Goal: Task Accomplishment & Management: Manage account settings

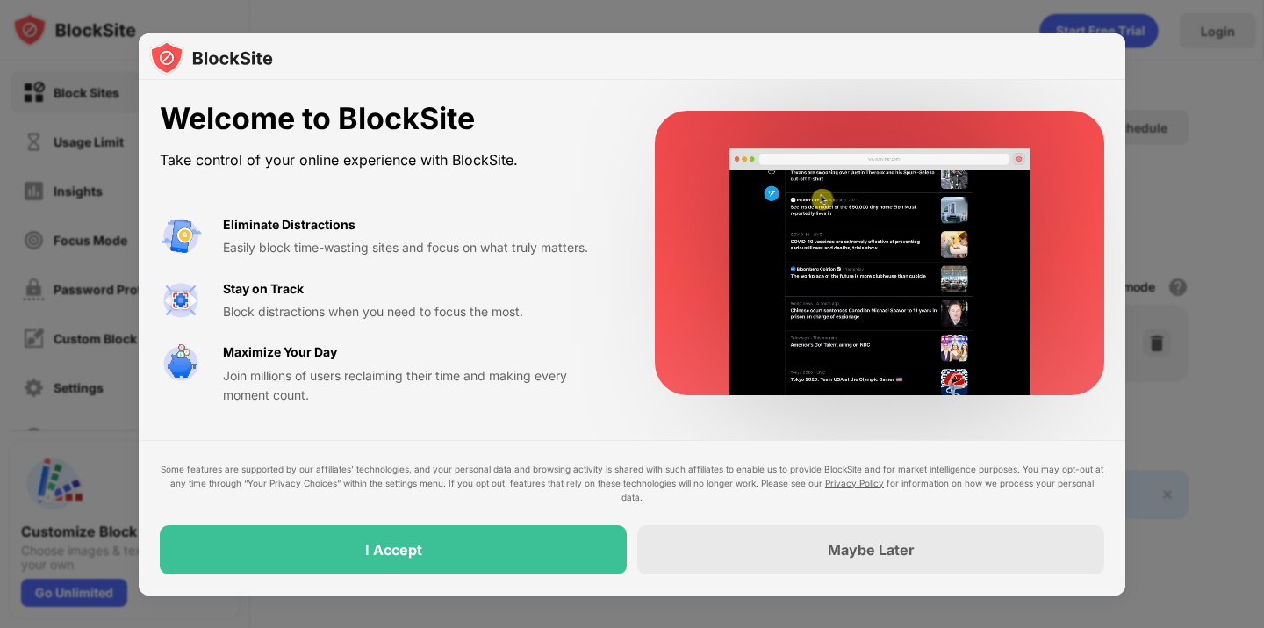
click at [1233, 163] on div at bounding box center [632, 314] width 1264 height 628
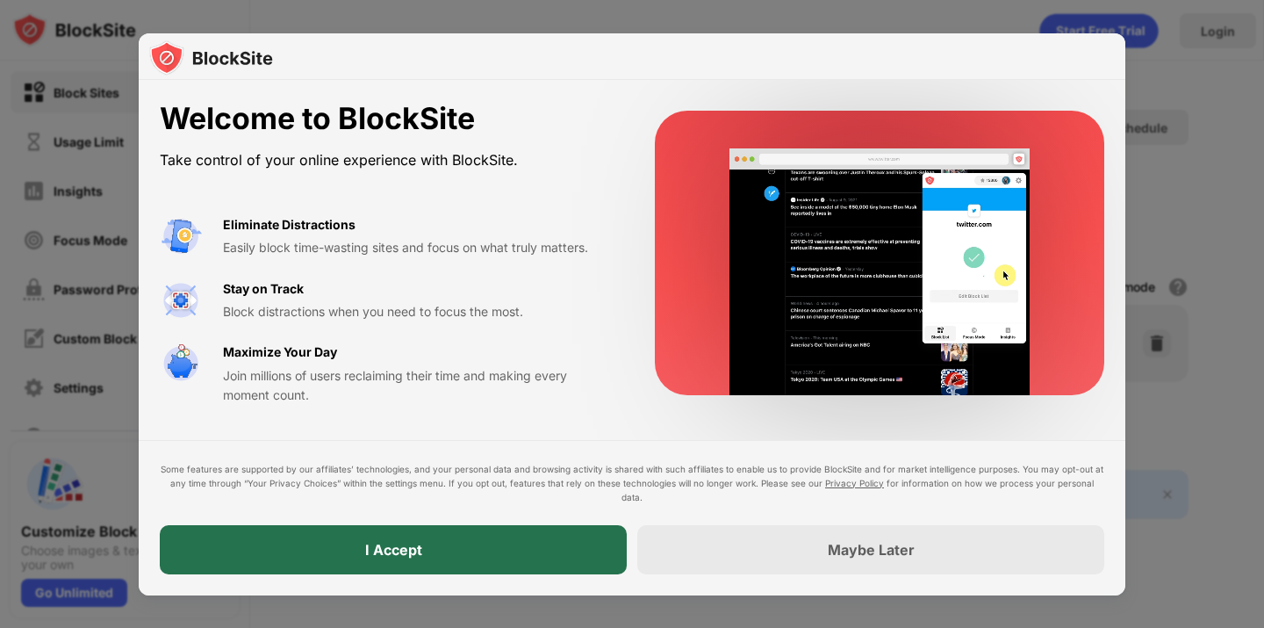
click at [452, 545] on div "I Accept" at bounding box center [393, 549] width 467 height 49
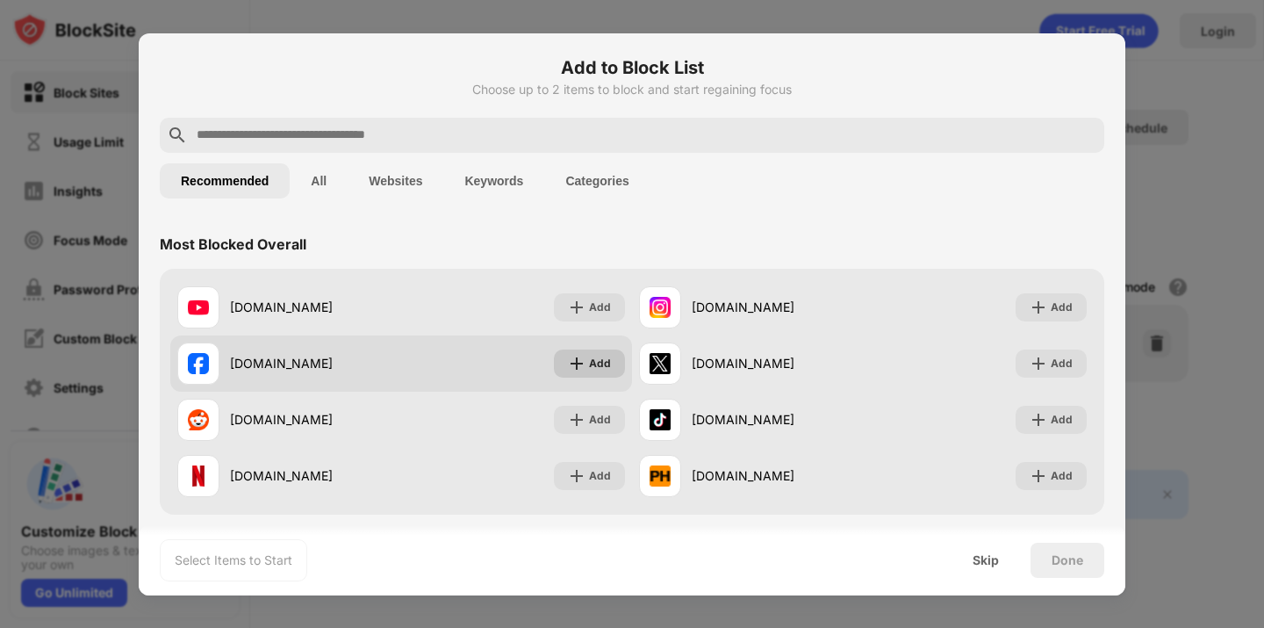
click at [568, 364] on img at bounding box center [577, 364] width 18 height 18
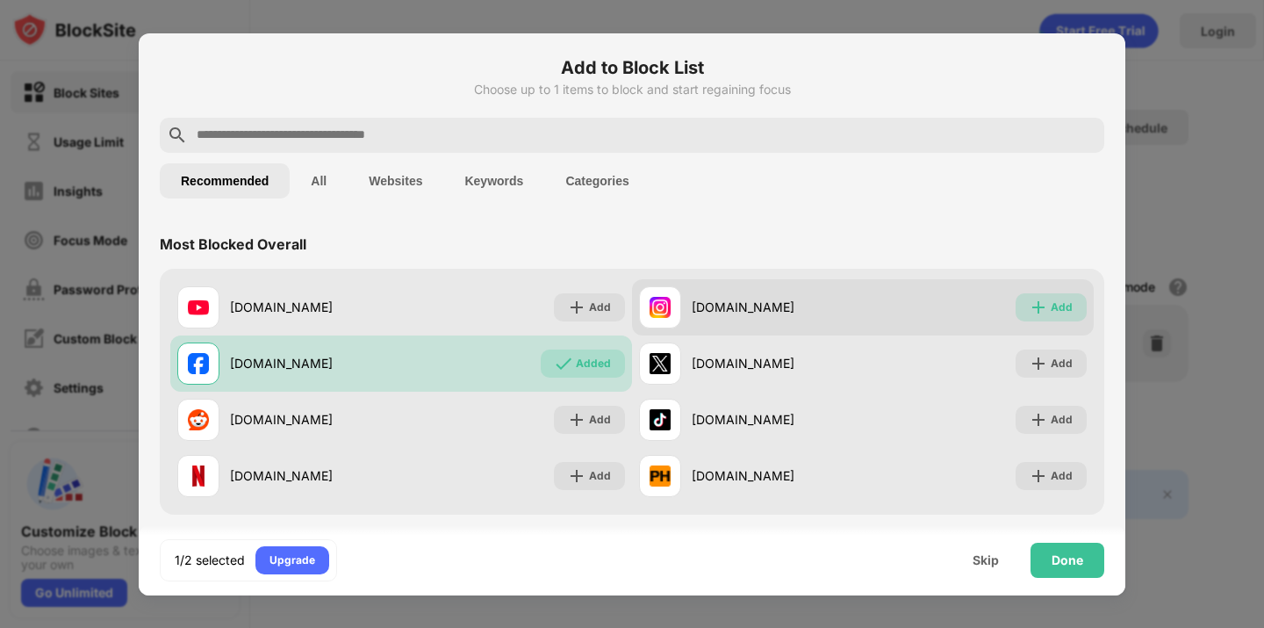
click at [1046, 303] on img at bounding box center [1039, 308] width 18 height 18
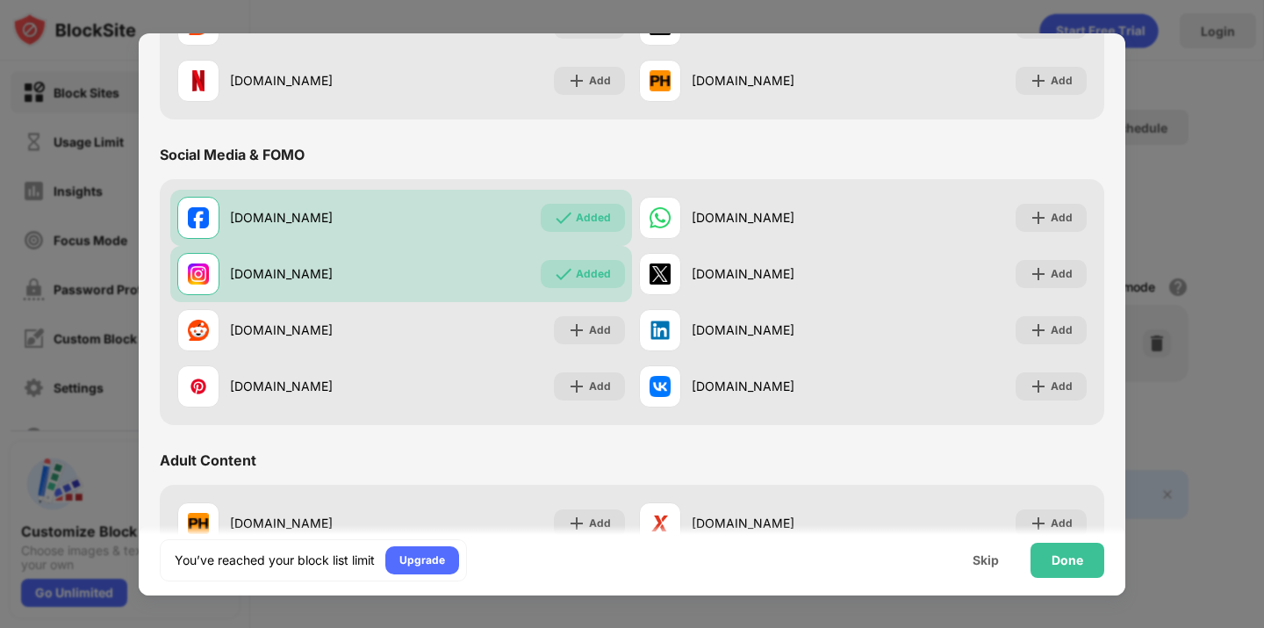
scroll to position [440, 0]
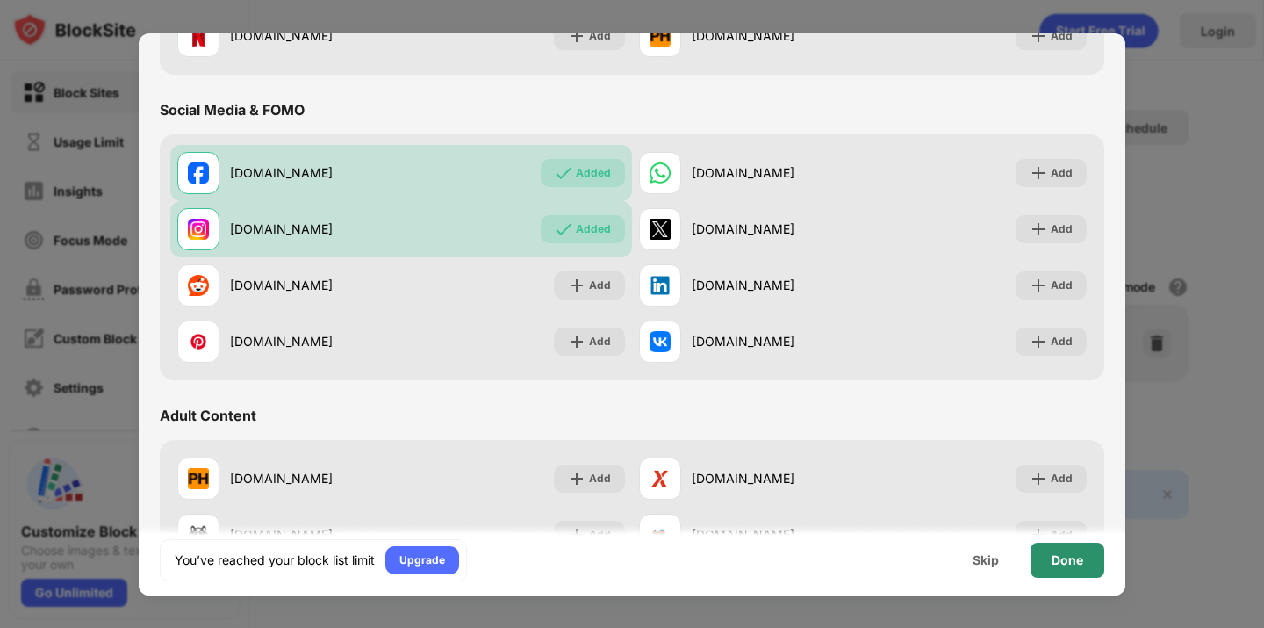
click at [1065, 558] on div "Done" at bounding box center [1068, 560] width 32 height 14
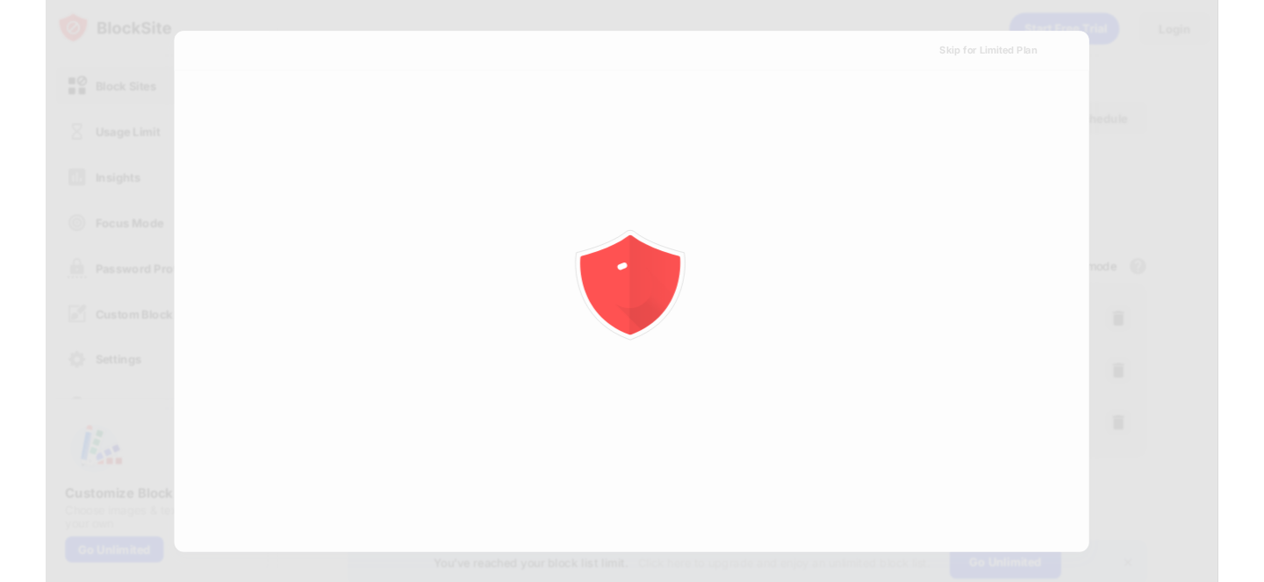
scroll to position [0, 0]
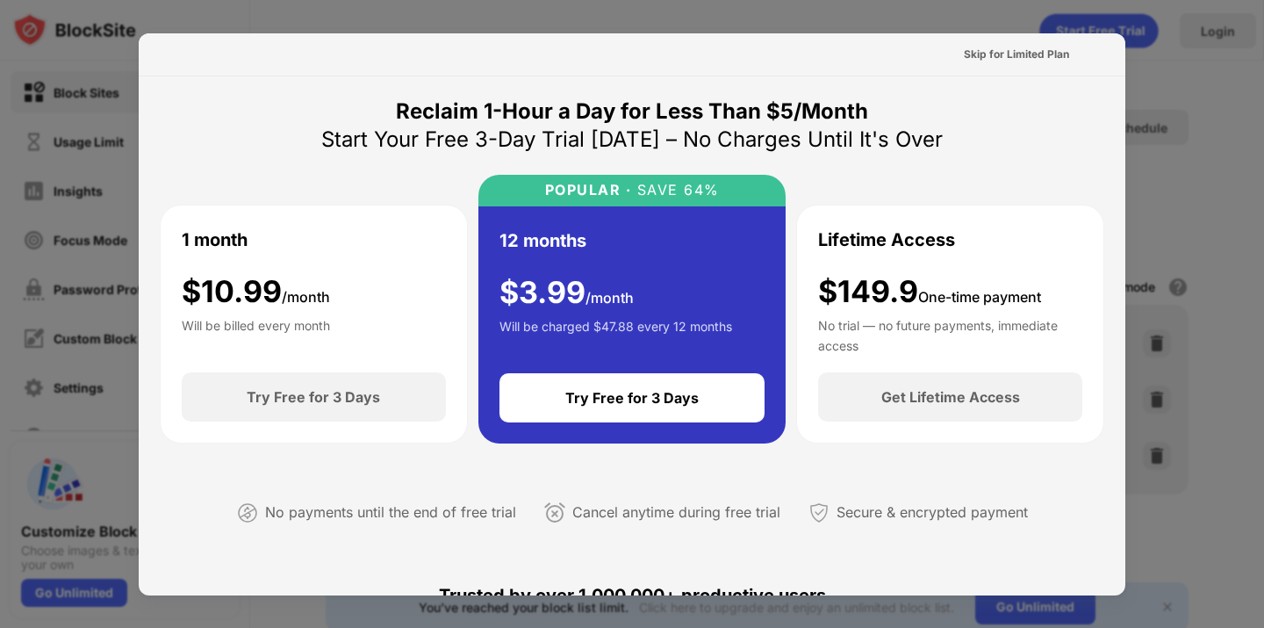
click at [541, 97] on div "Reclaim 1-Hour a Day for Less Than $5/Month" at bounding box center [632, 111] width 472 height 28
click at [732, 97] on div "Reclaim 1-Hour a Day for Less Than $5/Month" at bounding box center [632, 111] width 472 height 28
